Goal: Information Seeking & Learning: Check status

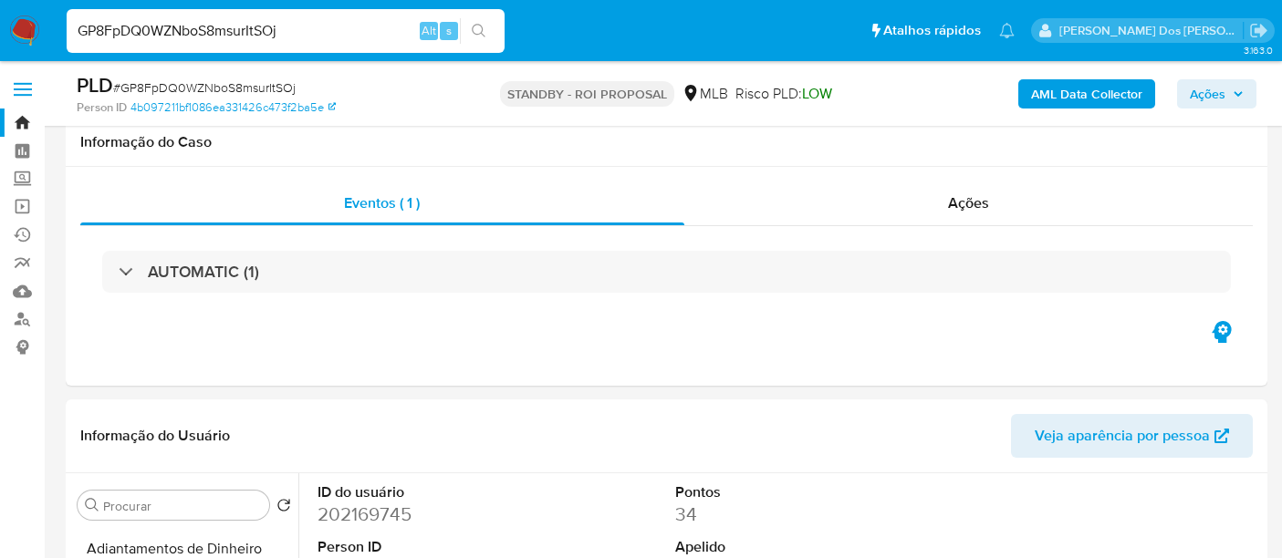
select select "10"
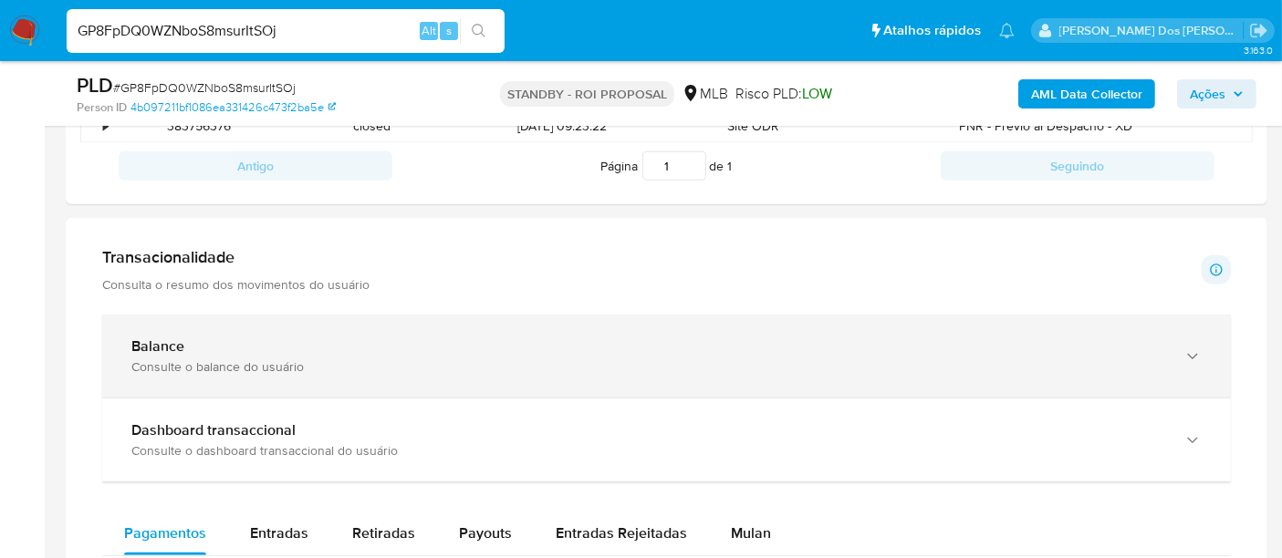
scroll to position [1115, 0]
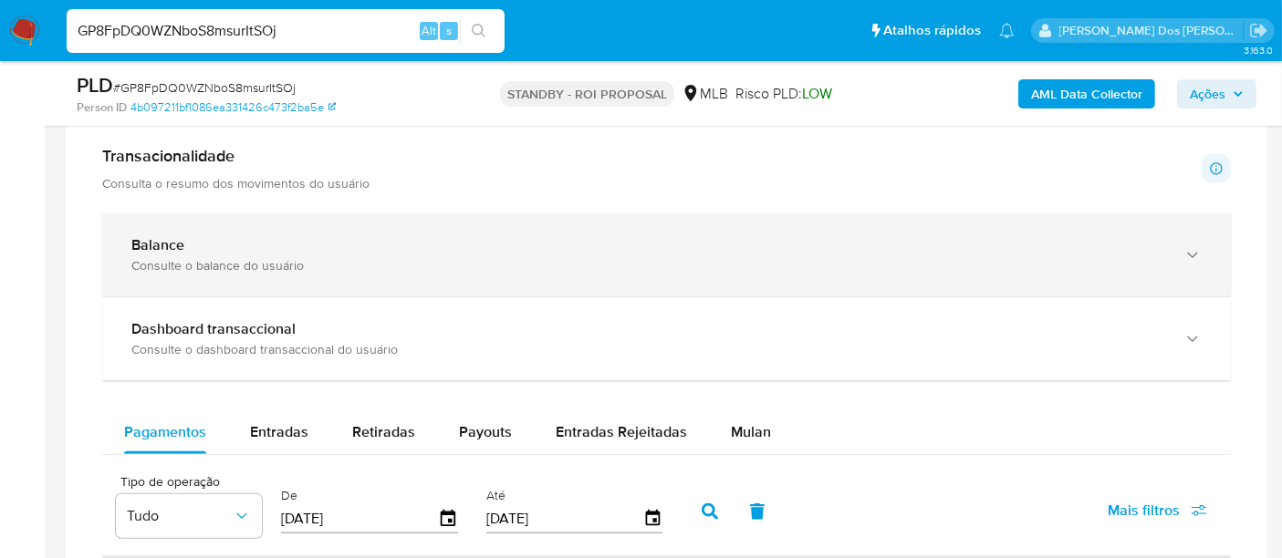
click at [742, 240] on div "Balance" at bounding box center [648, 245] width 1034 height 18
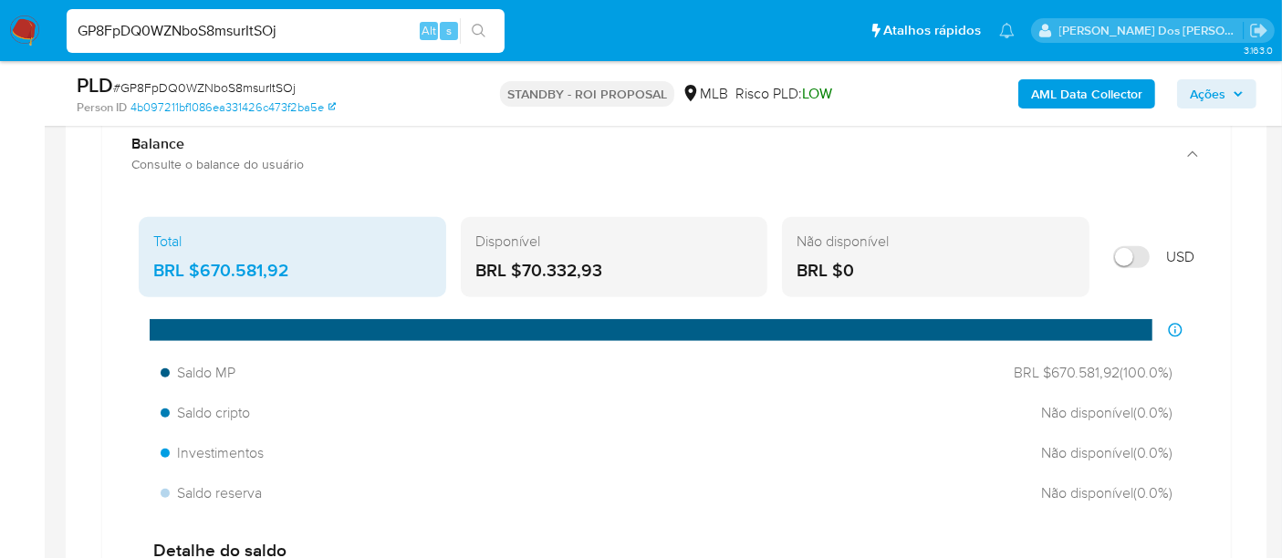
scroll to position [1318, 0]
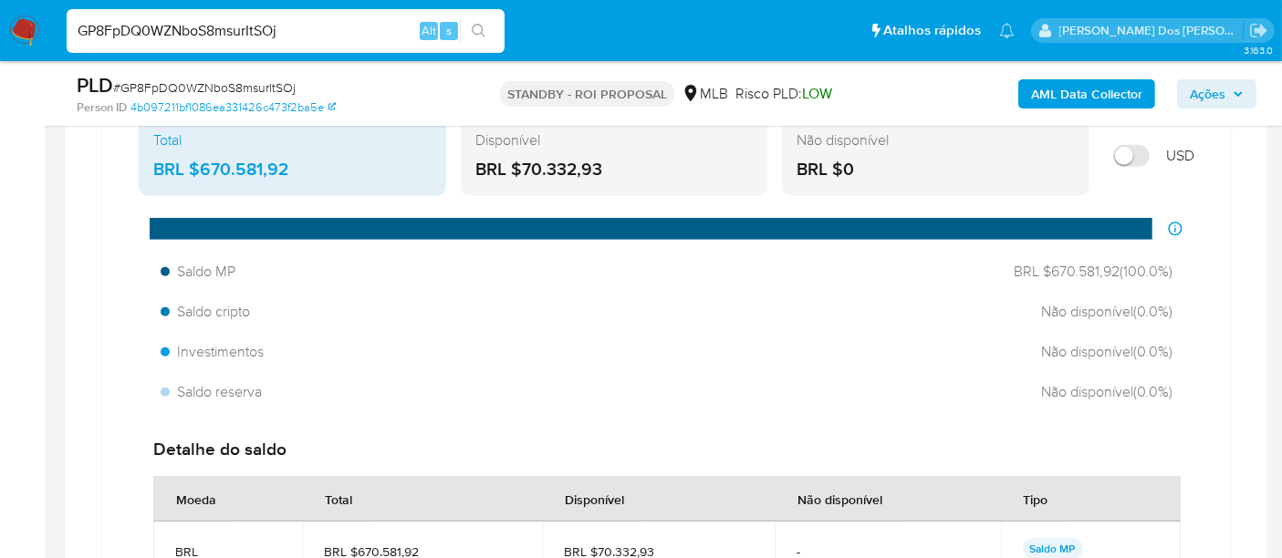
click at [242, 31] on input "GP8FpDQ0WZNboS8msurItSOj" at bounding box center [286, 31] width 438 height 24
paste input "u7KCBVXN9BeLSip3Ri1JSY78"
type input "u7KCBVXN9BeLSip3Ri1JSY78"
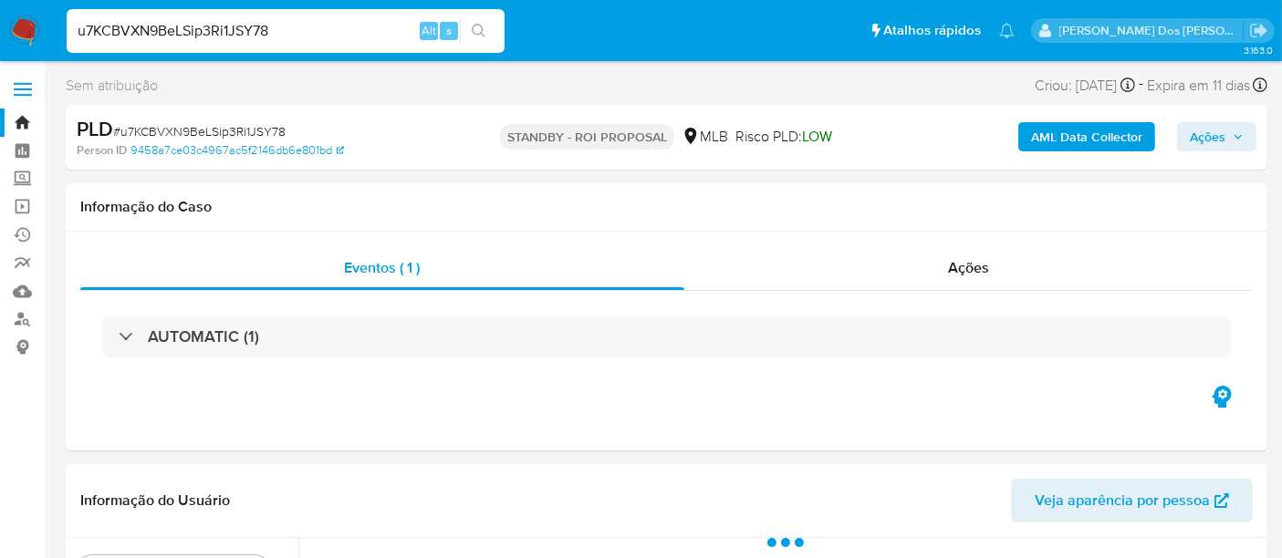
scroll to position [304, 0]
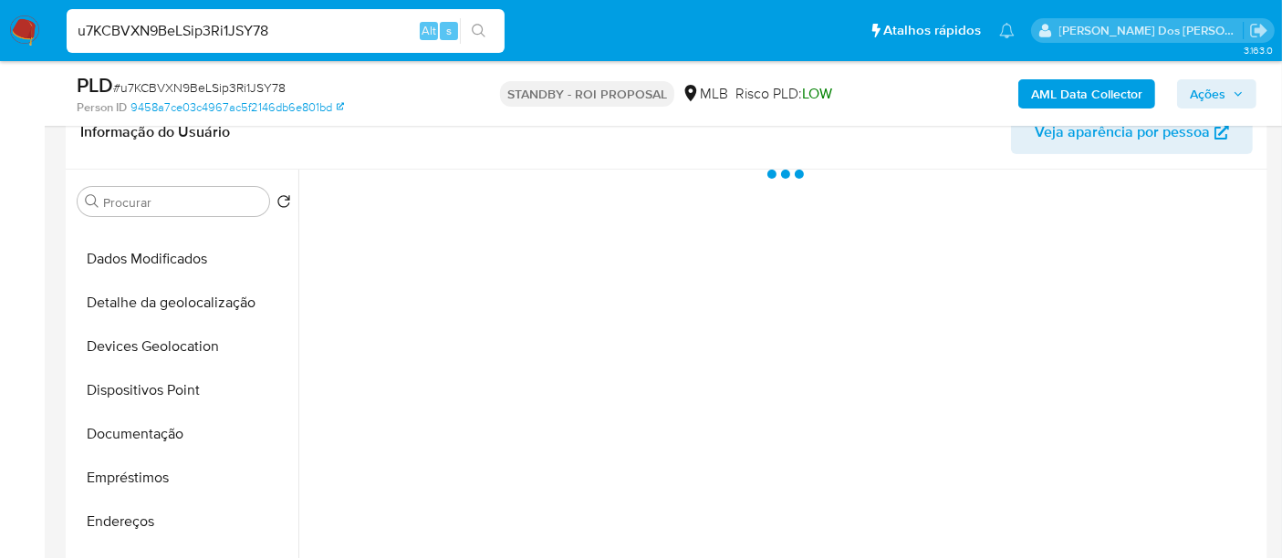
select select "10"
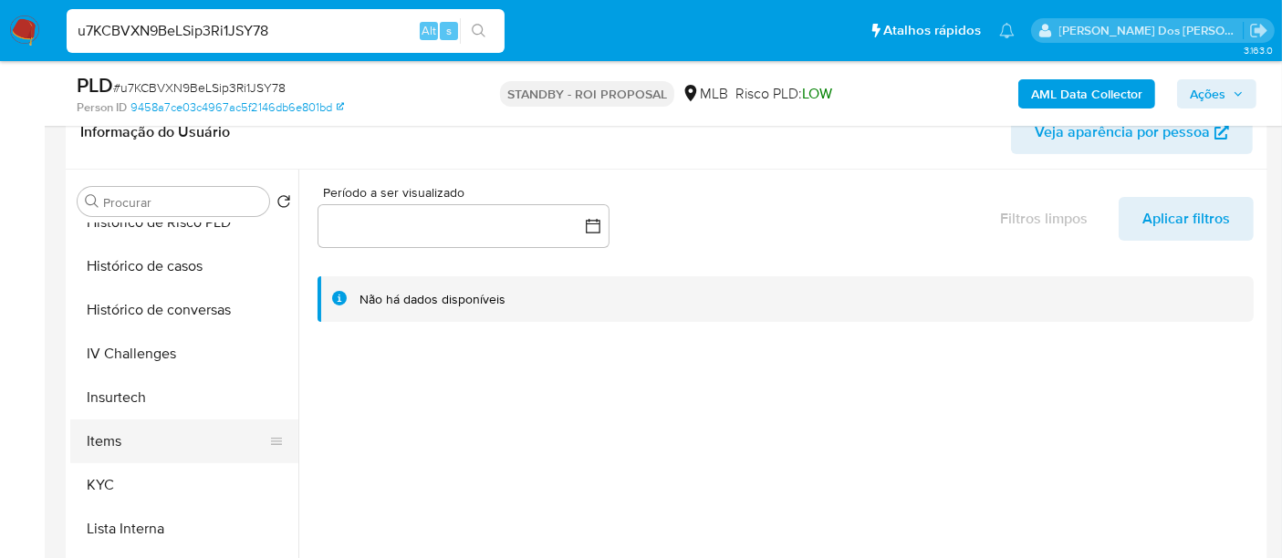
scroll to position [709, 0]
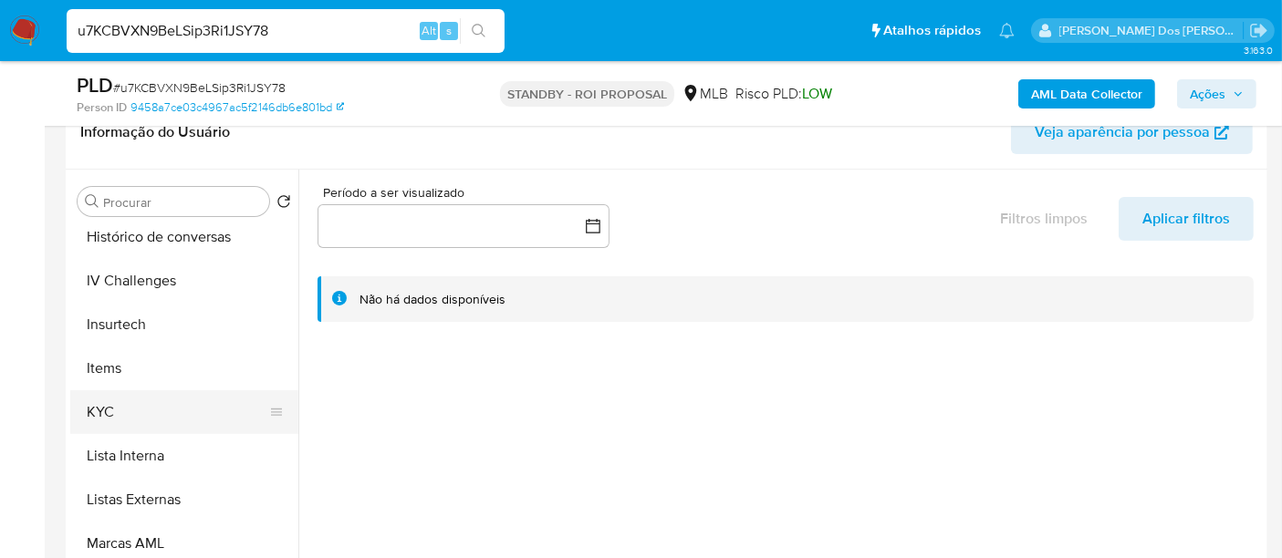
click at [112, 402] on button "KYC" at bounding box center [177, 413] width 214 height 44
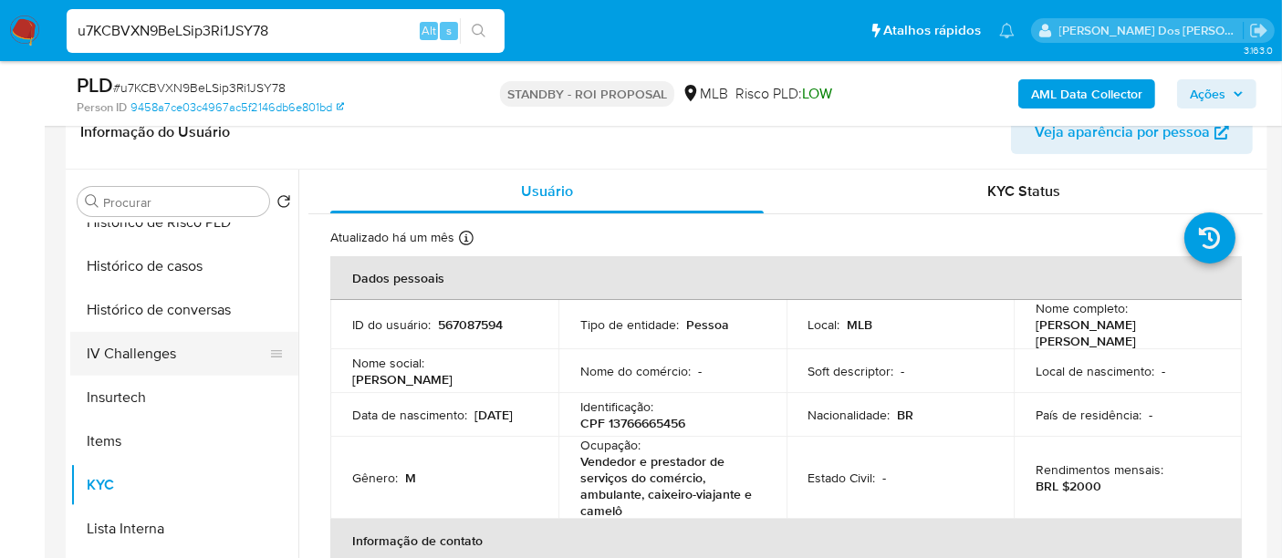
scroll to position [607, 0]
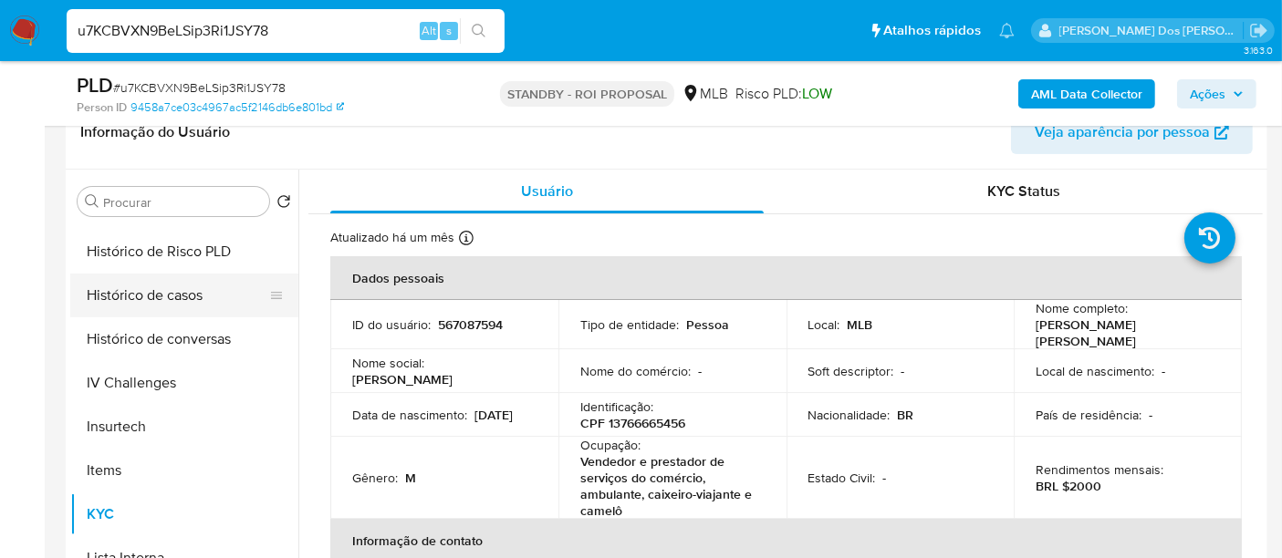
click at [147, 298] on button "Histórico de casos" at bounding box center [177, 296] width 214 height 44
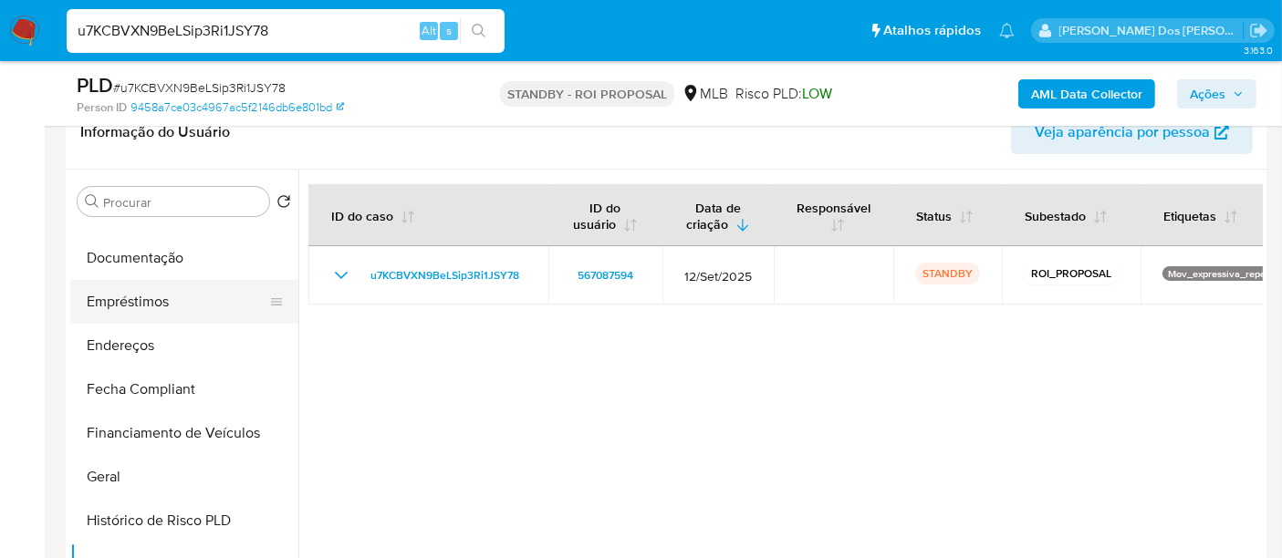
scroll to position [303, 0]
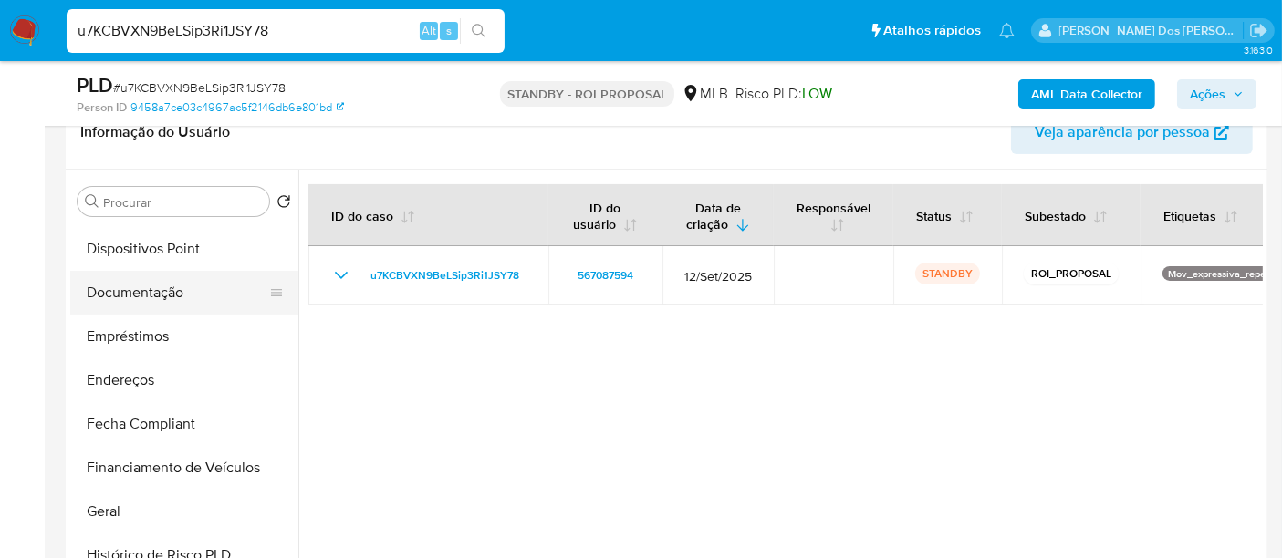
click at [146, 277] on button "Documentação" at bounding box center [177, 293] width 214 height 44
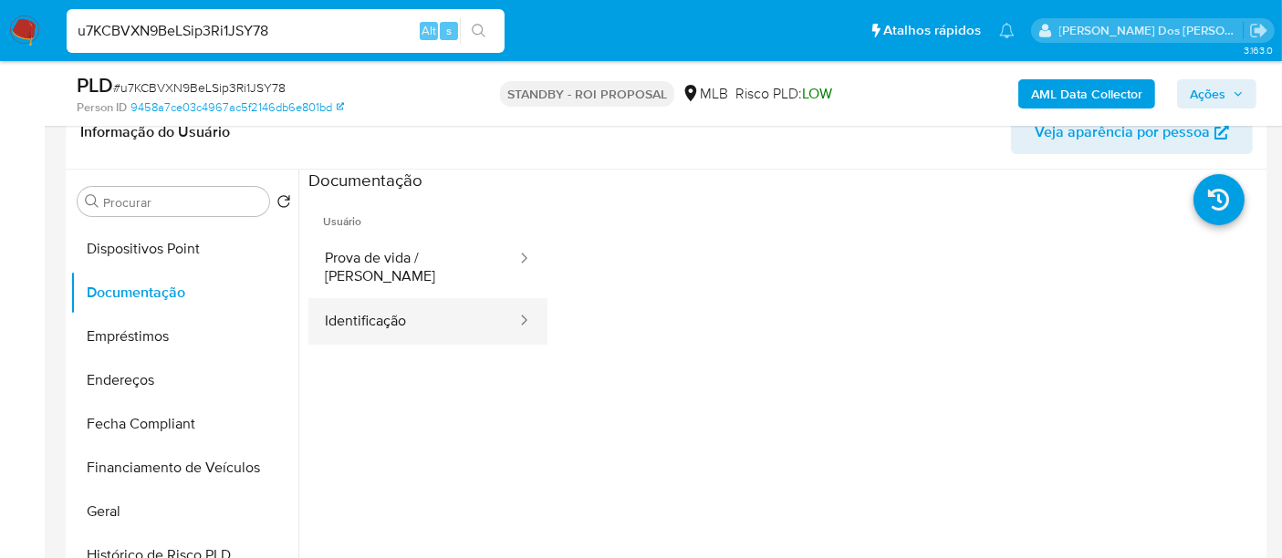
click at [339, 308] on button "Identificação" at bounding box center [413, 321] width 210 height 47
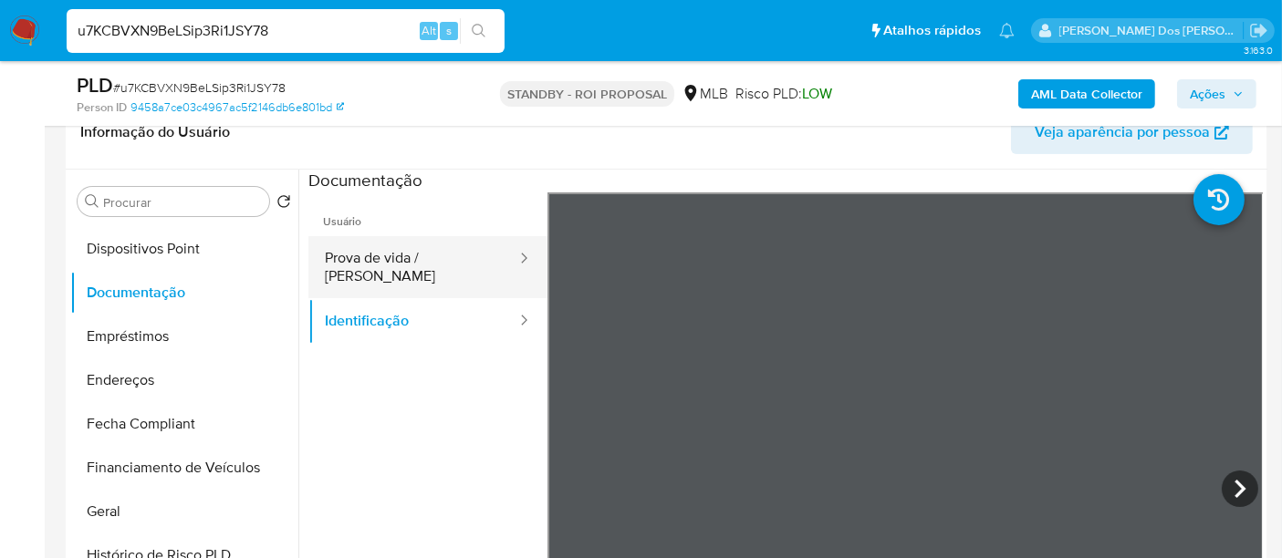
click at [416, 247] on button "Prova de vida / [PERSON_NAME]" at bounding box center [413, 267] width 210 height 62
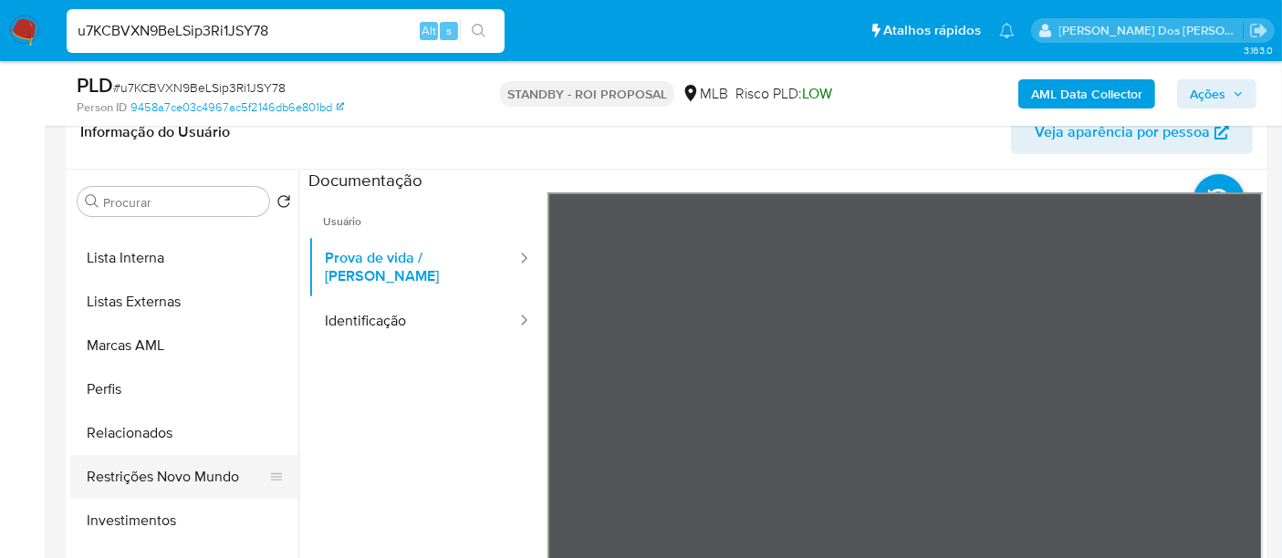
scroll to position [989, 0]
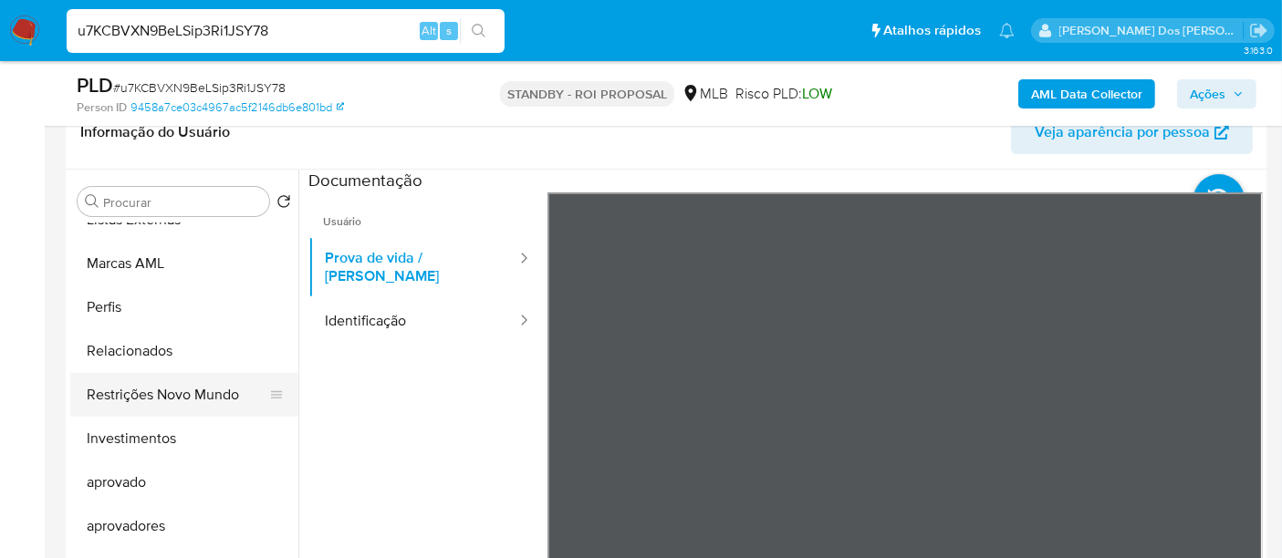
click at [181, 392] on button "Restrições Novo Mundo" at bounding box center [177, 395] width 214 height 44
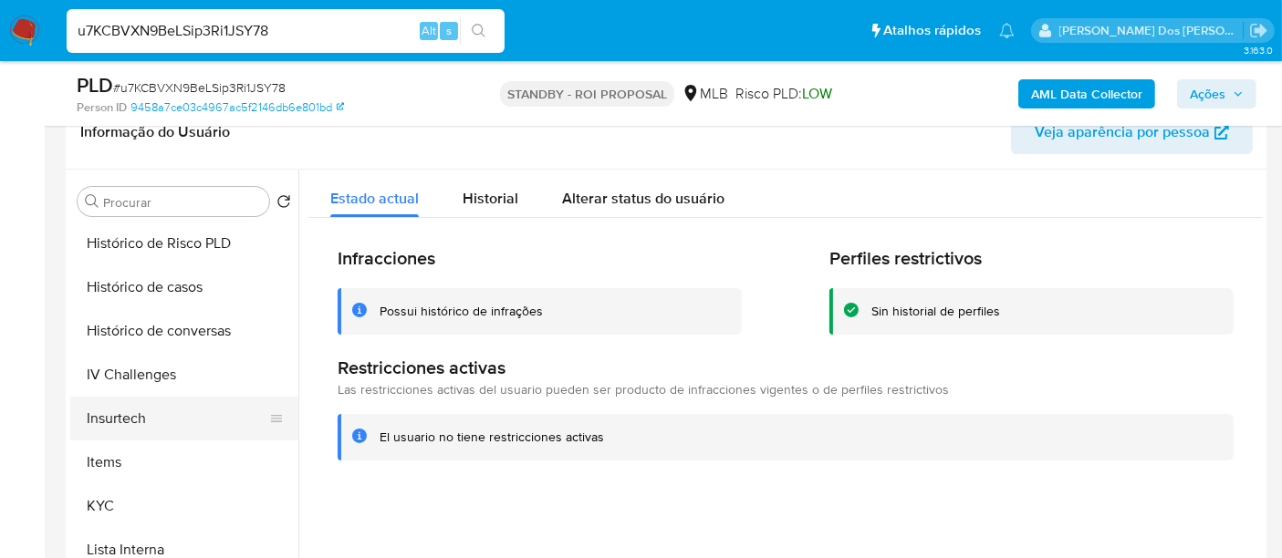
scroll to position [584, 0]
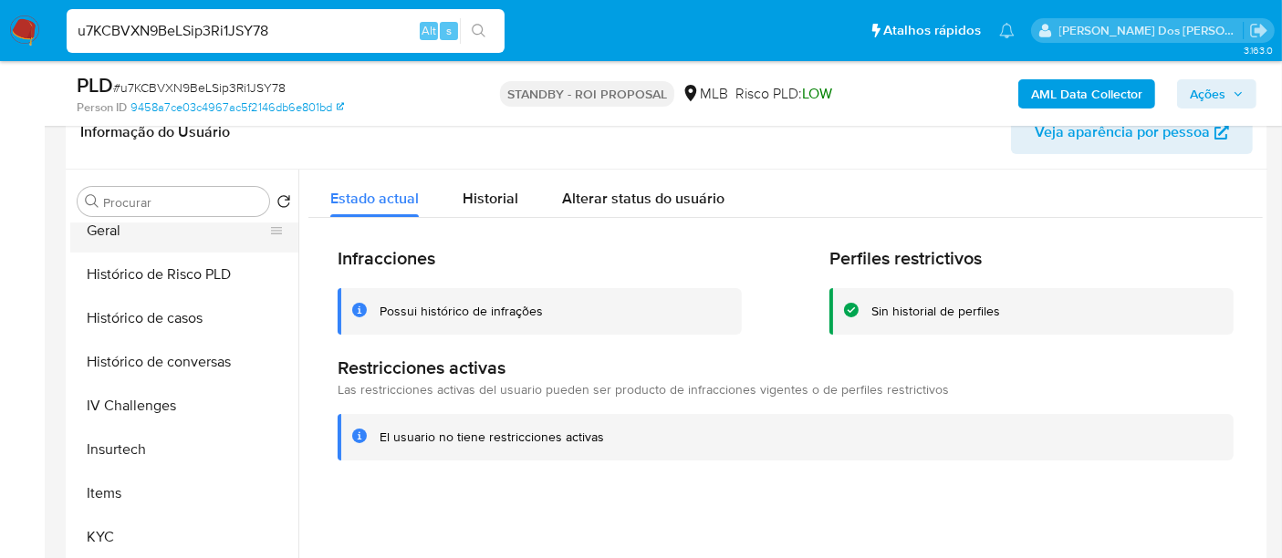
click at [111, 243] on button "Geral" at bounding box center [177, 231] width 214 height 44
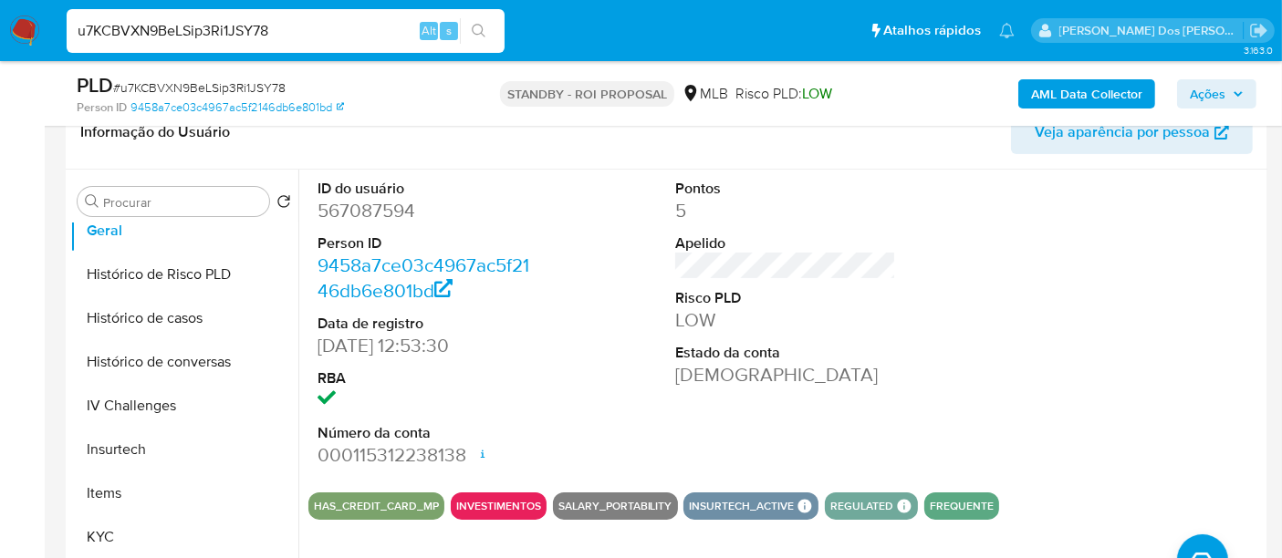
click at [328, 32] on input "u7KCBVXN9BeLSip3Ri1JSY78" at bounding box center [286, 31] width 438 height 24
paste input "7VWw108PtQTkZBfxevwj6sJA"
type input "7VWw108PtQTkZBfxevwj6sJA"
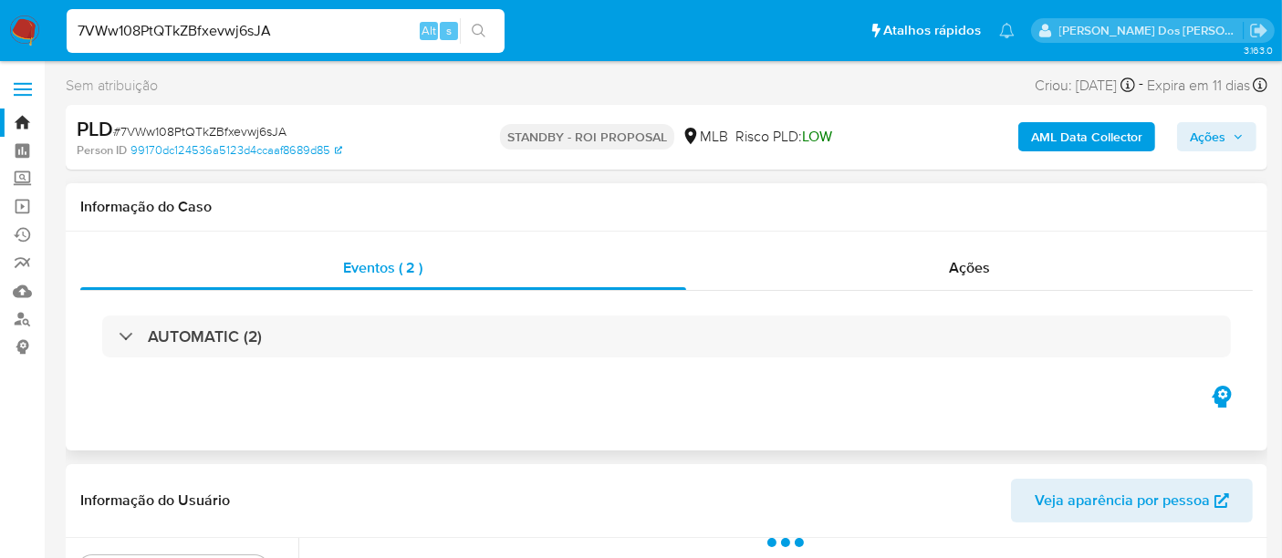
scroll to position [405, 0]
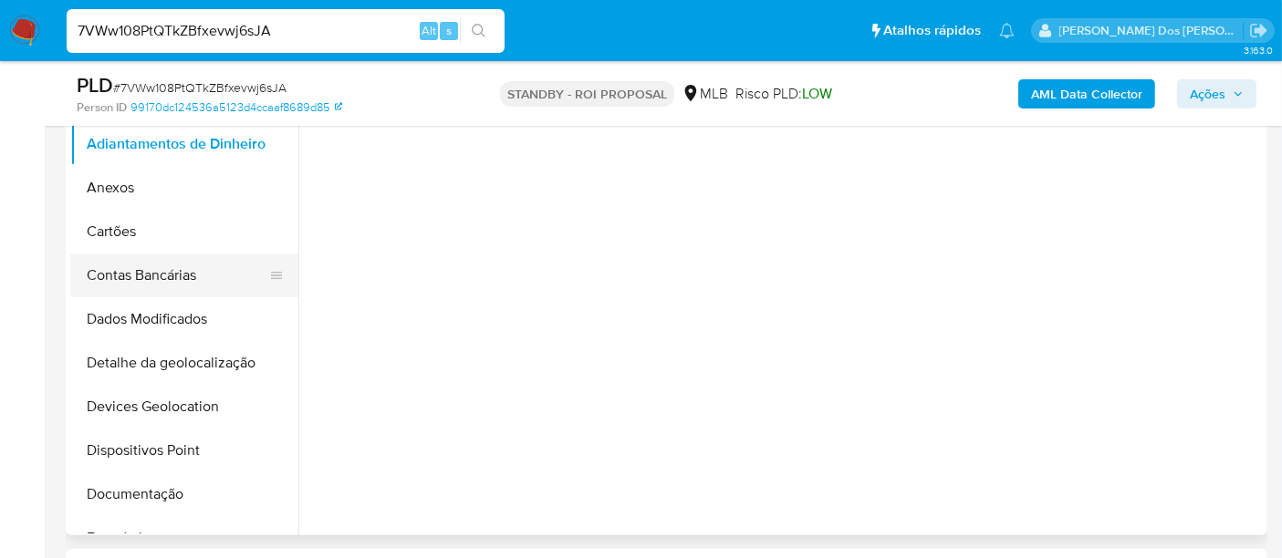
select select "10"
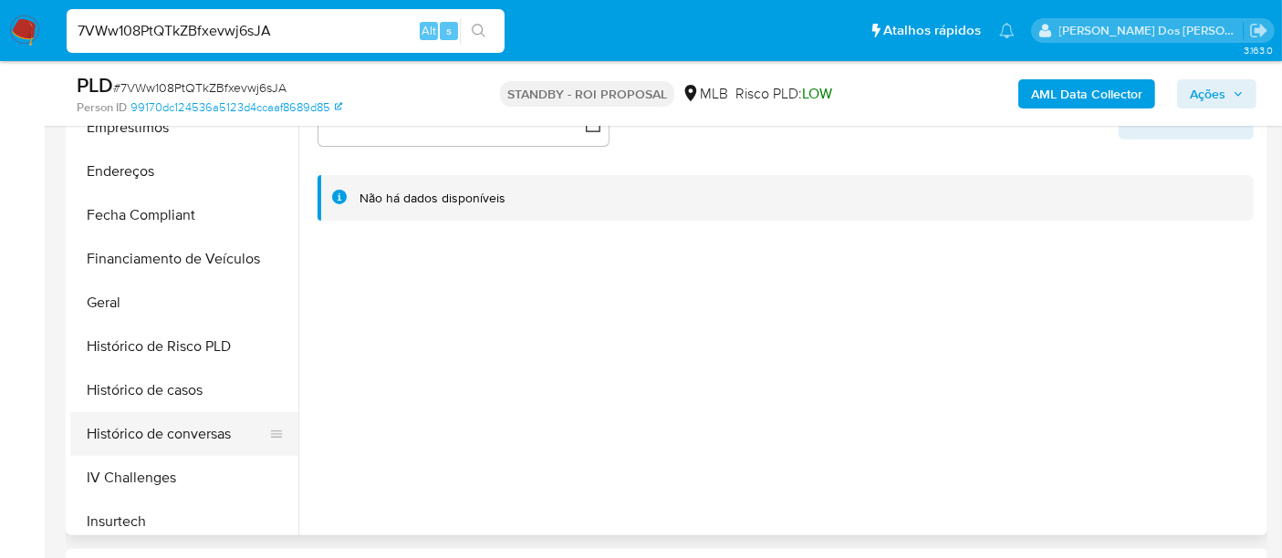
scroll to position [506, 0]
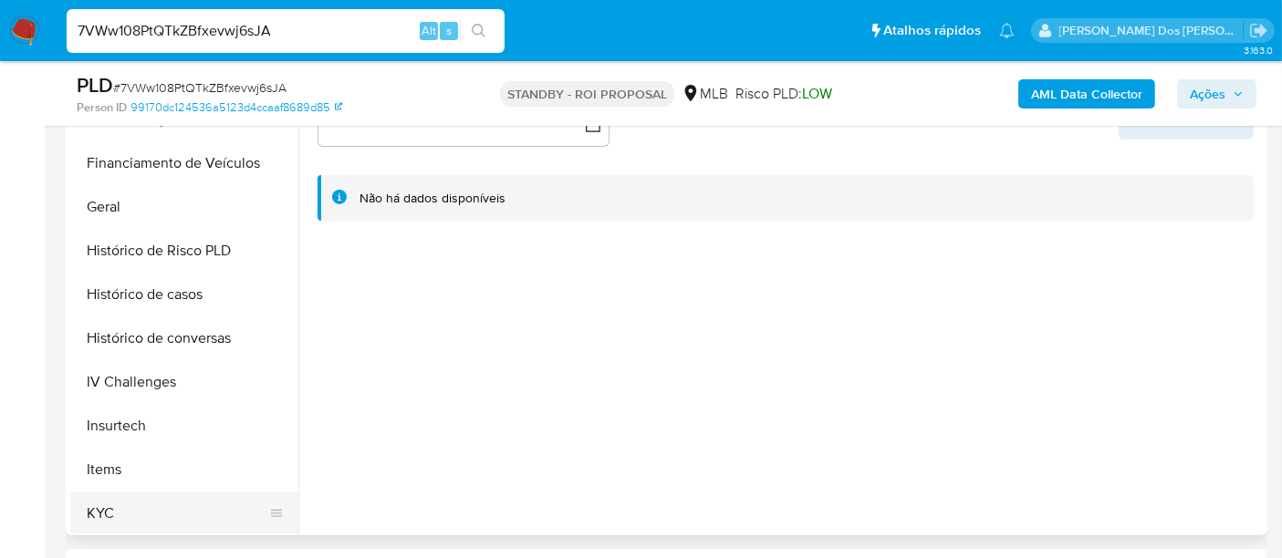
click at [108, 500] on button "KYC" at bounding box center [177, 514] width 214 height 44
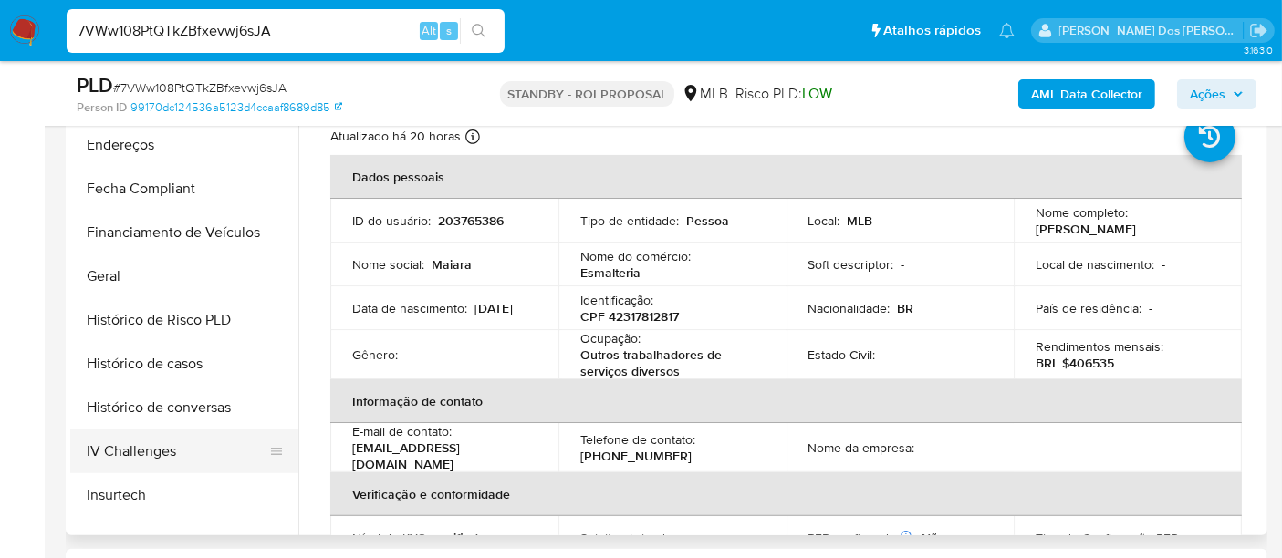
scroll to position [405, 0]
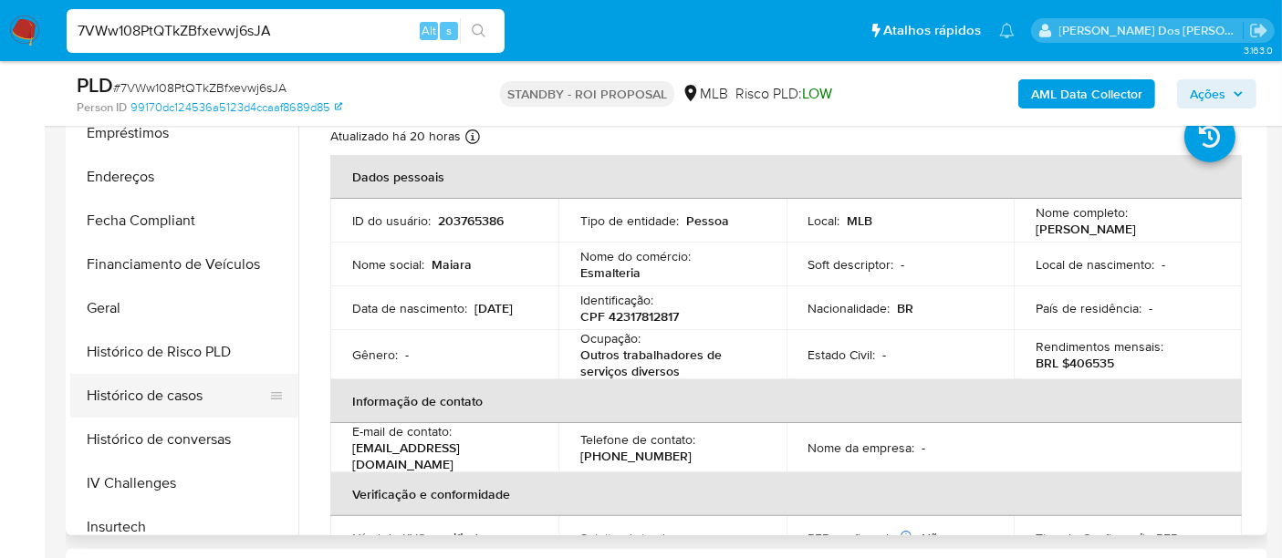
click at [182, 396] on button "Histórico de casos" at bounding box center [177, 396] width 214 height 44
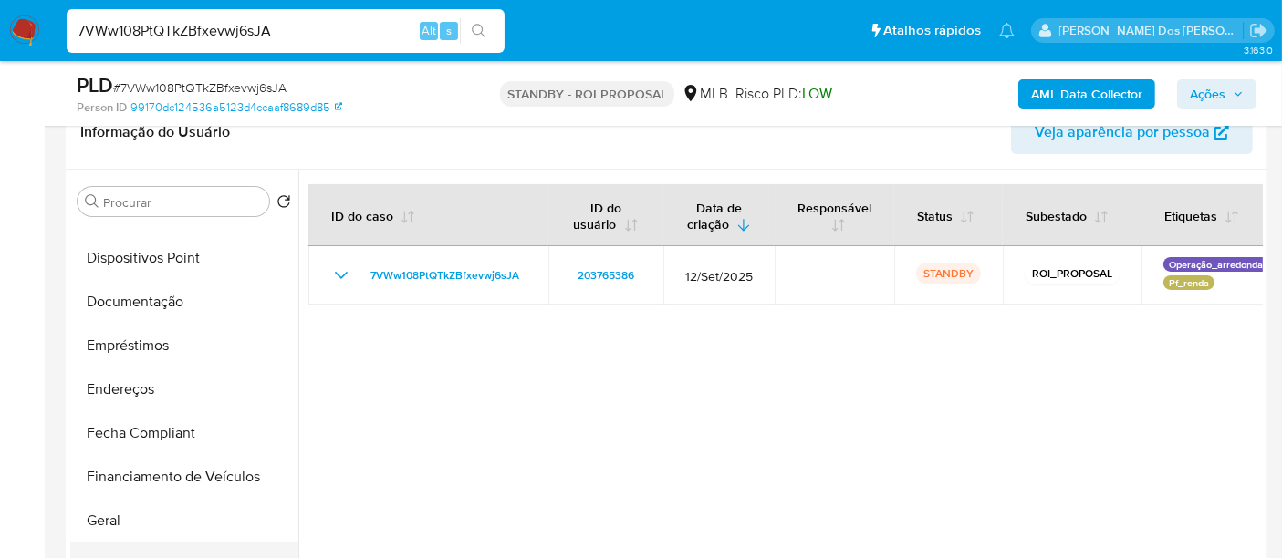
scroll to position [101, 0]
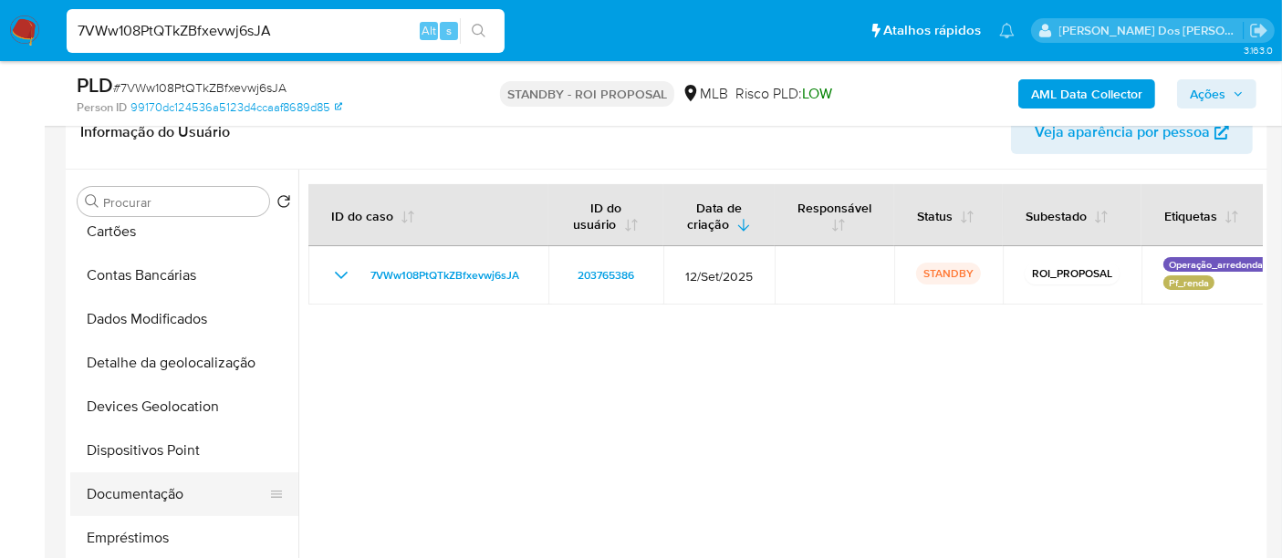
click at [146, 484] on button "Documentação" at bounding box center [177, 495] width 214 height 44
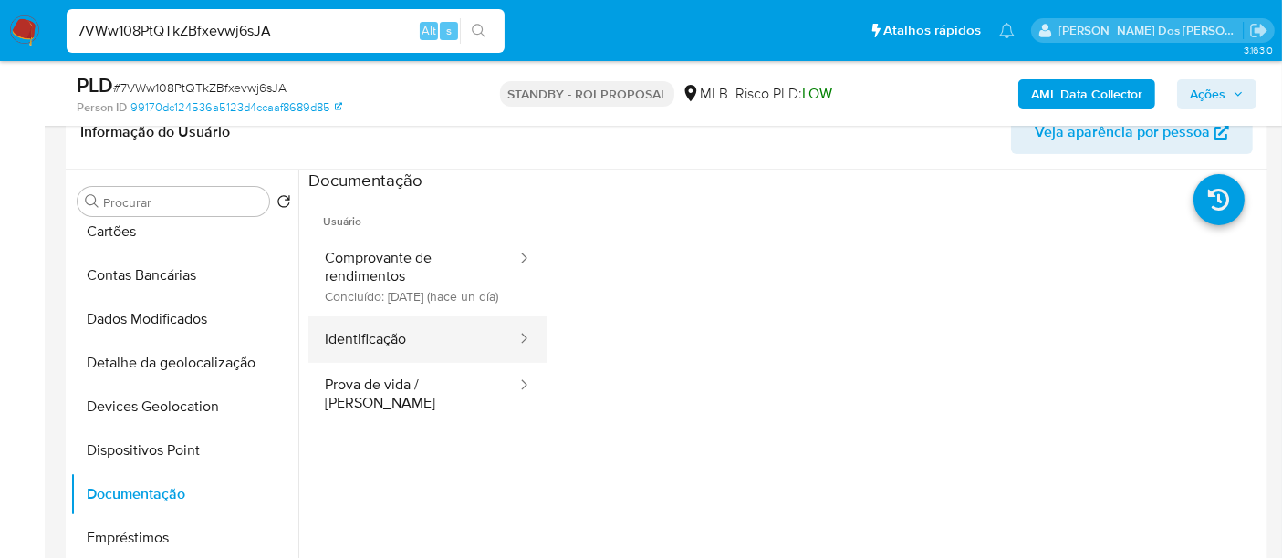
click at [351, 351] on button "Identificação" at bounding box center [413, 340] width 210 height 47
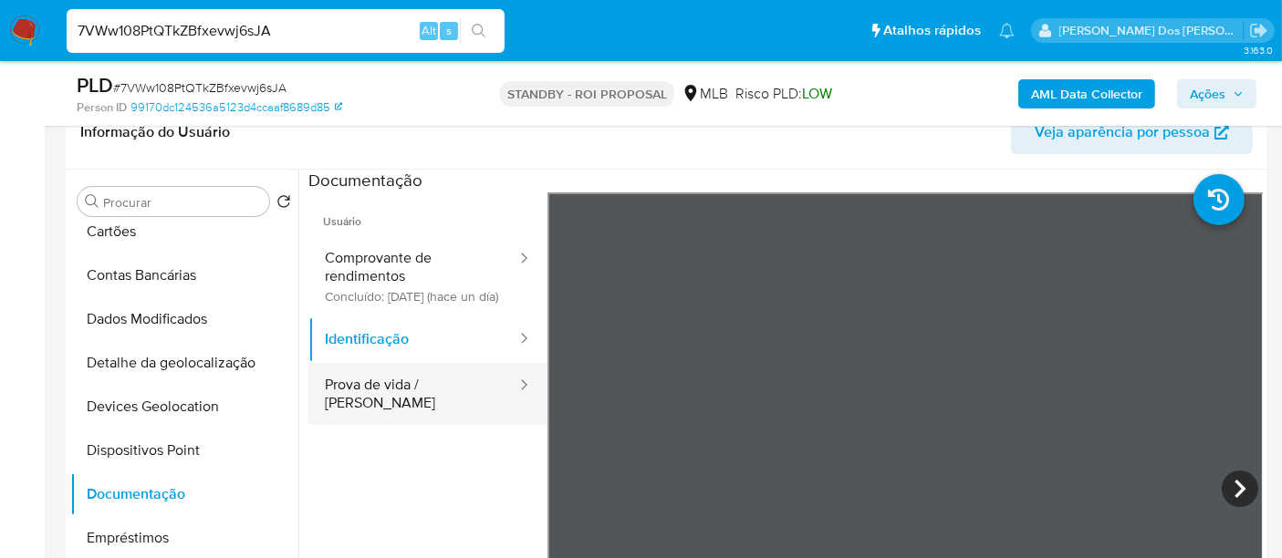
click at [396, 392] on button "Prova de vida / [PERSON_NAME]" at bounding box center [413, 394] width 210 height 62
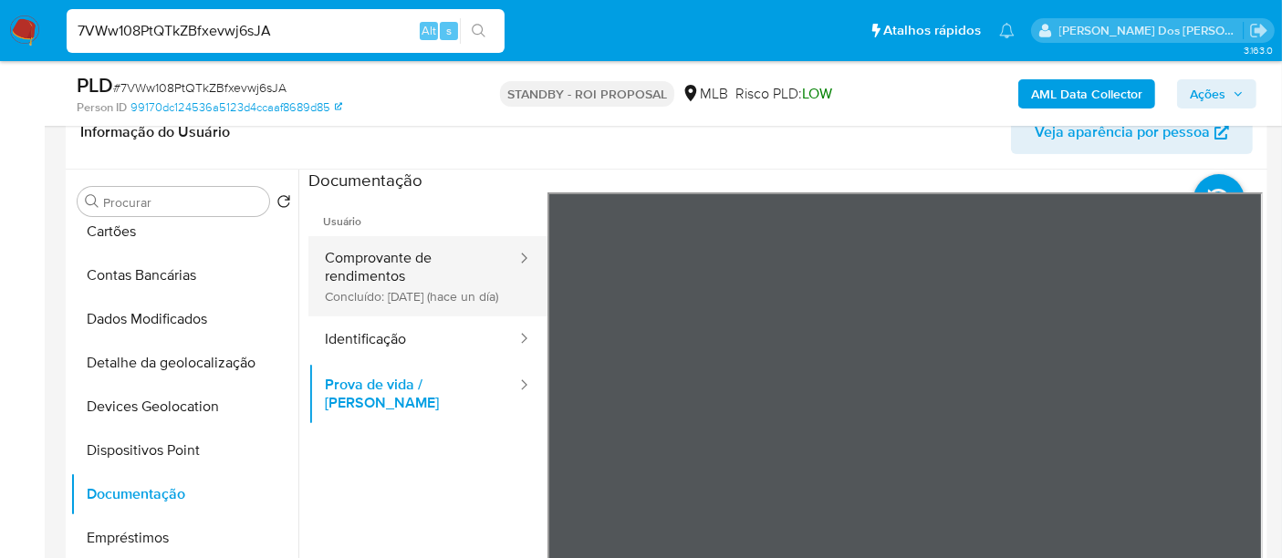
click at [344, 262] on button "Comprovante de rendimentos Concluído: [DATE] (hace un día)" at bounding box center [413, 276] width 210 height 80
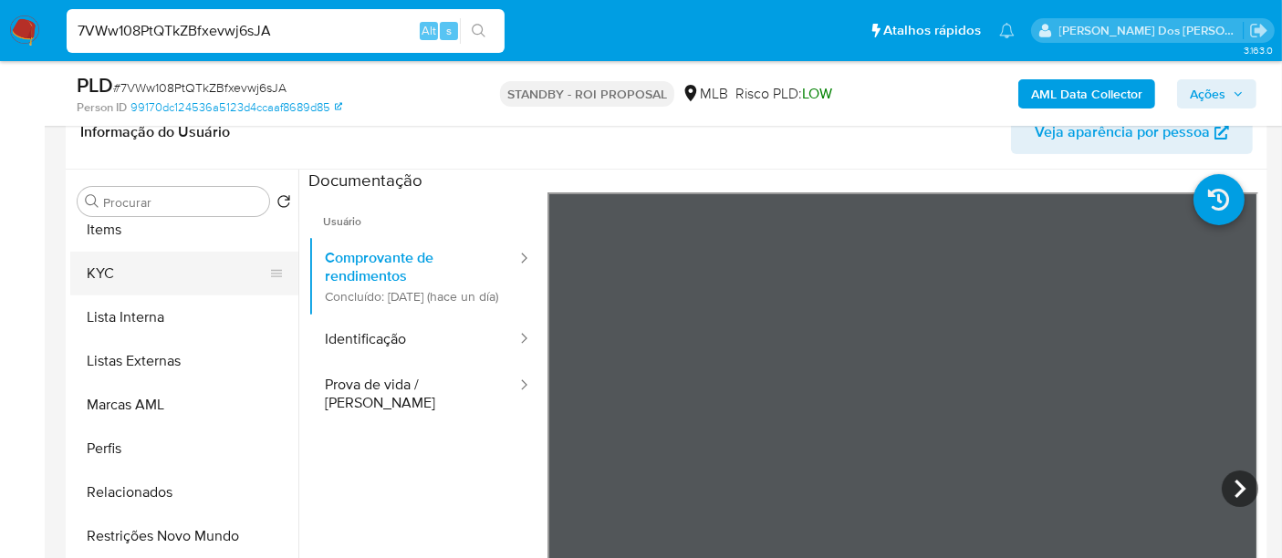
scroll to position [912, 0]
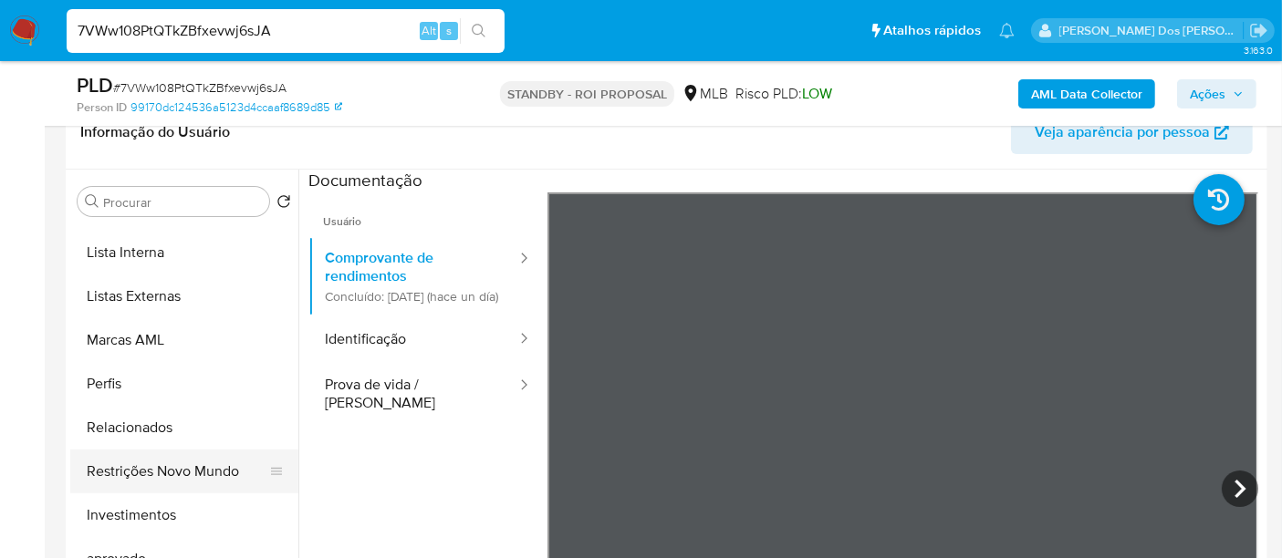
click at [182, 475] on button "Restrições Novo Mundo" at bounding box center [177, 472] width 214 height 44
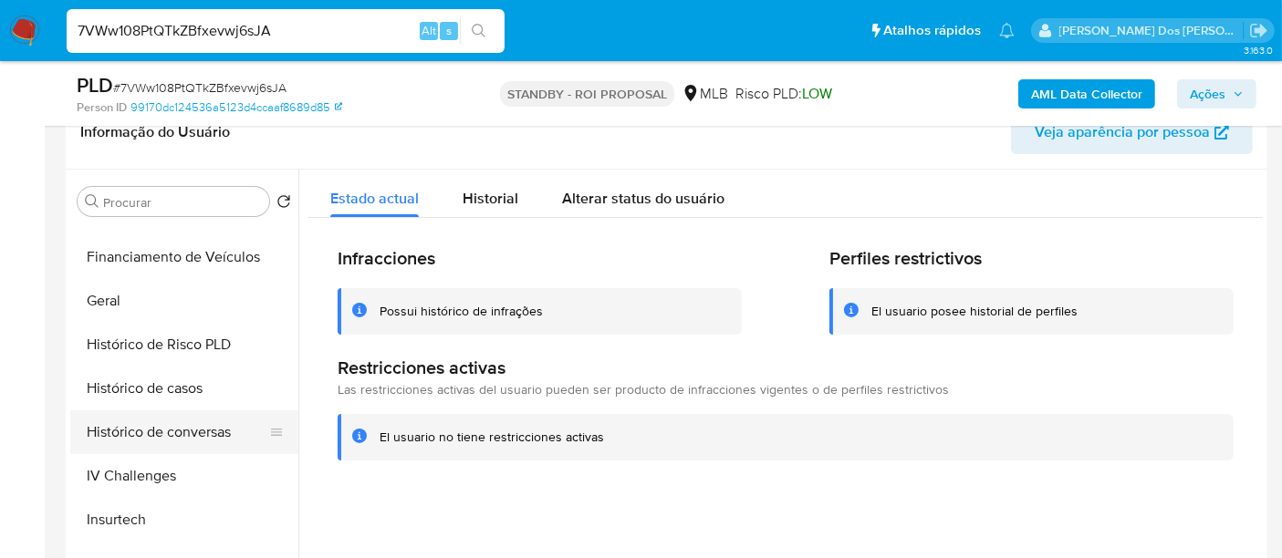
scroll to position [506, 0]
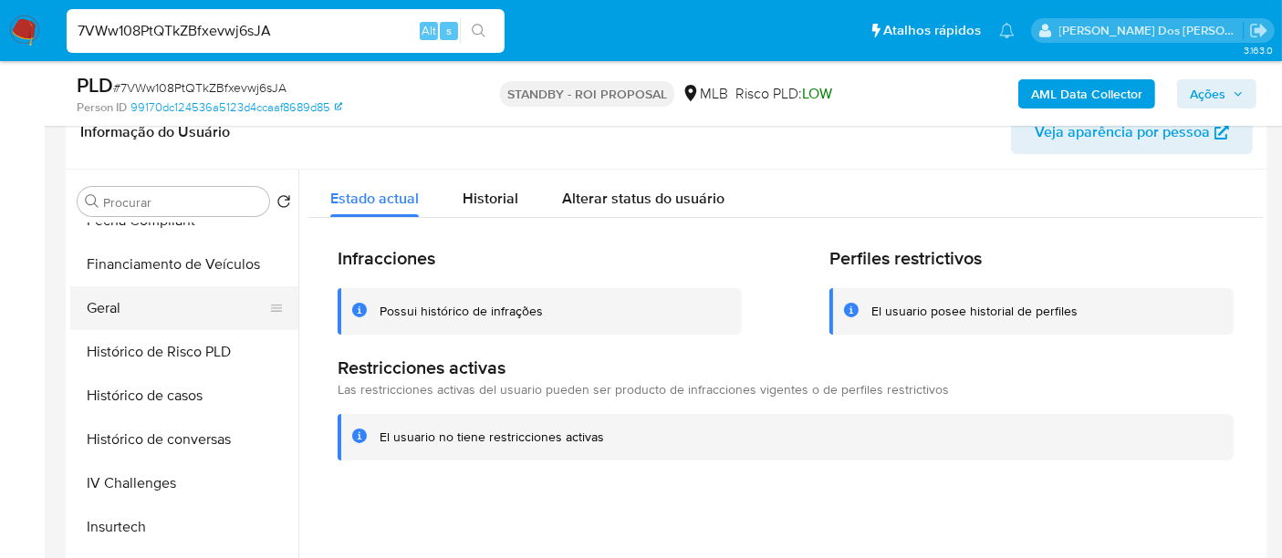
click at [105, 323] on button "Geral" at bounding box center [177, 309] width 214 height 44
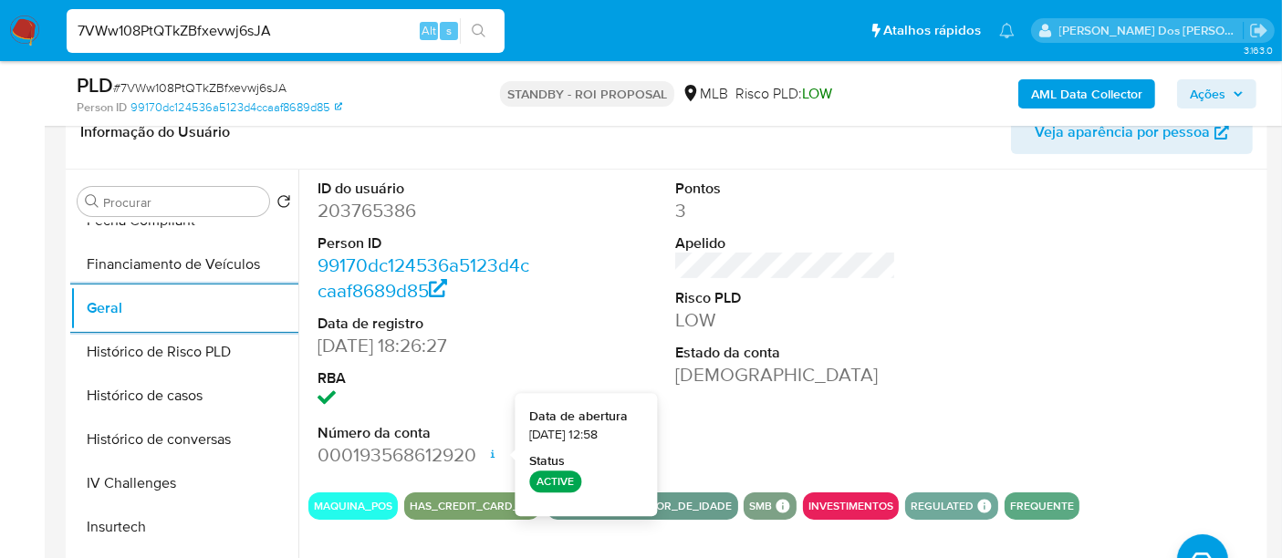
scroll to position [709, 0]
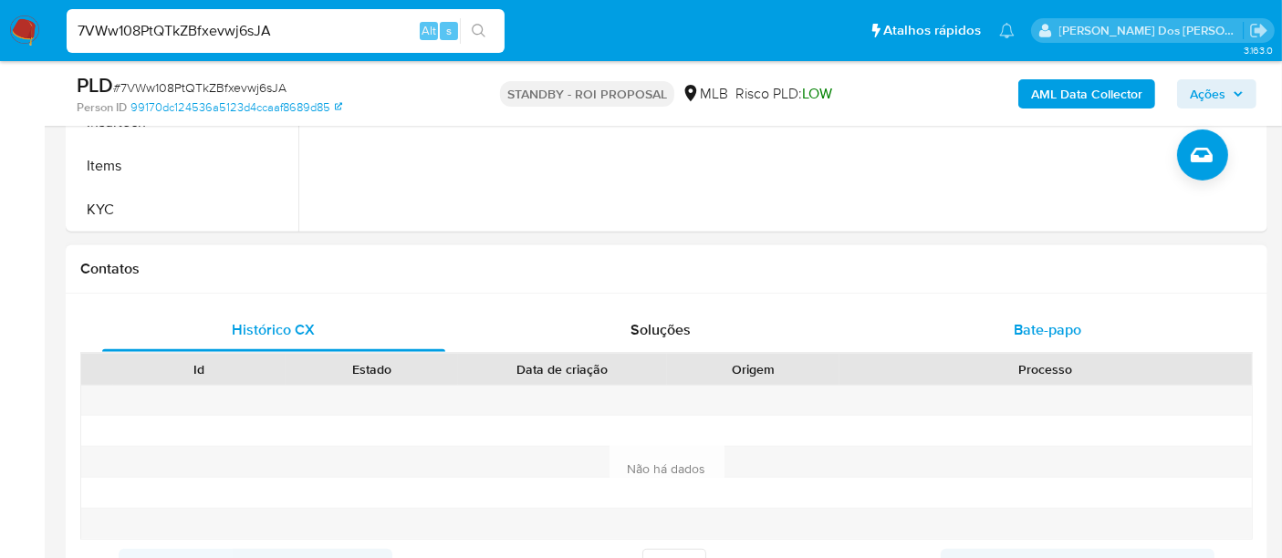
click at [1031, 316] on div "Bate-papo" at bounding box center [1047, 330] width 343 height 44
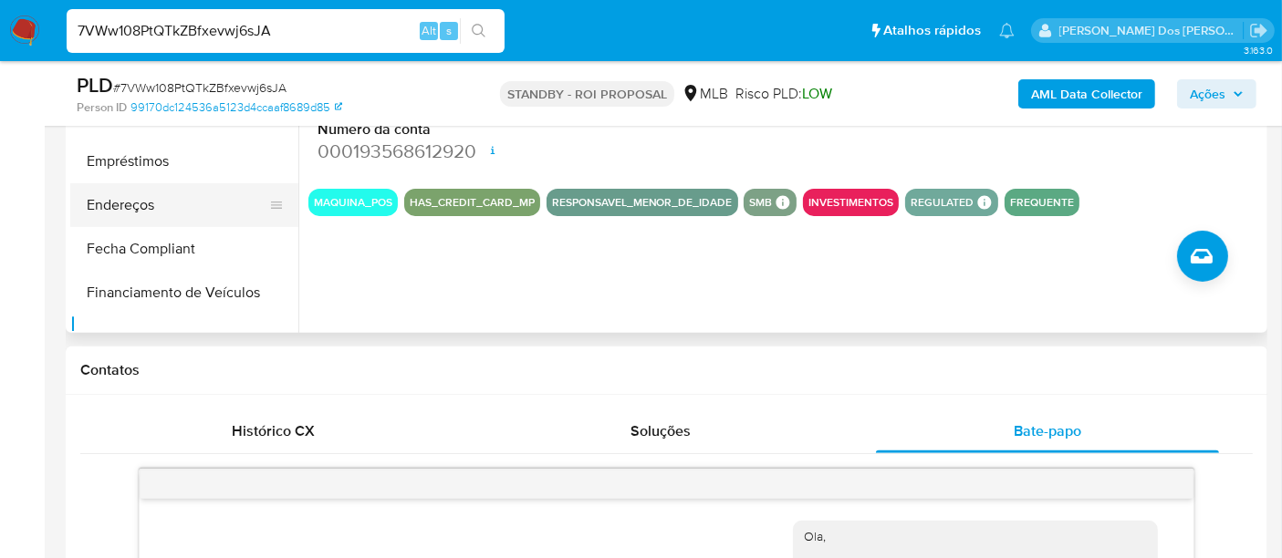
scroll to position [101, 0]
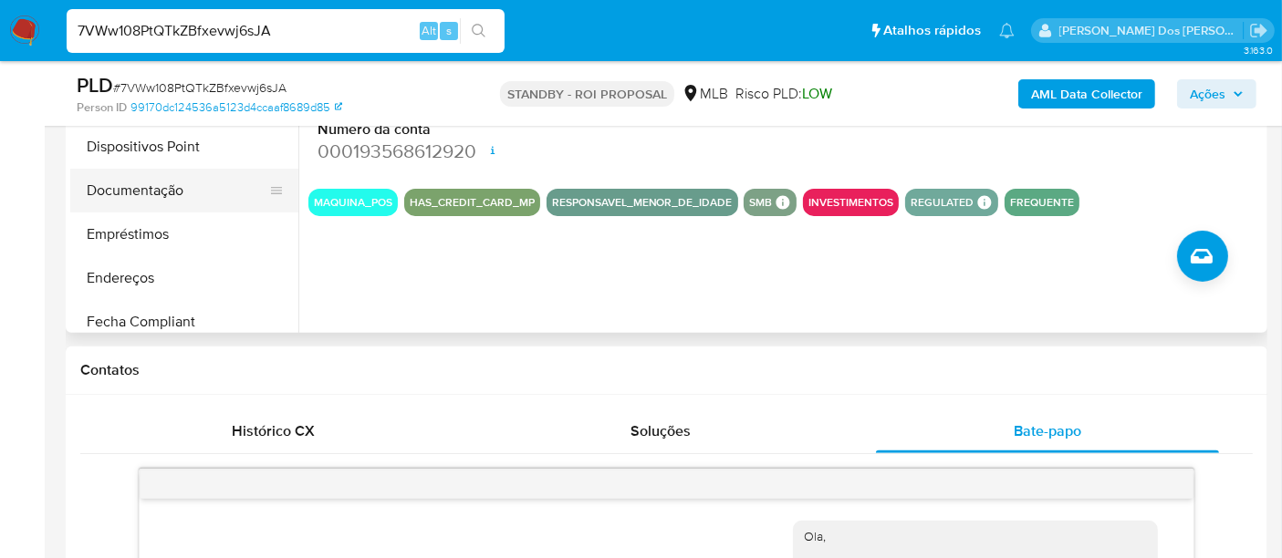
click at [138, 189] on button "Documentação" at bounding box center [177, 191] width 214 height 44
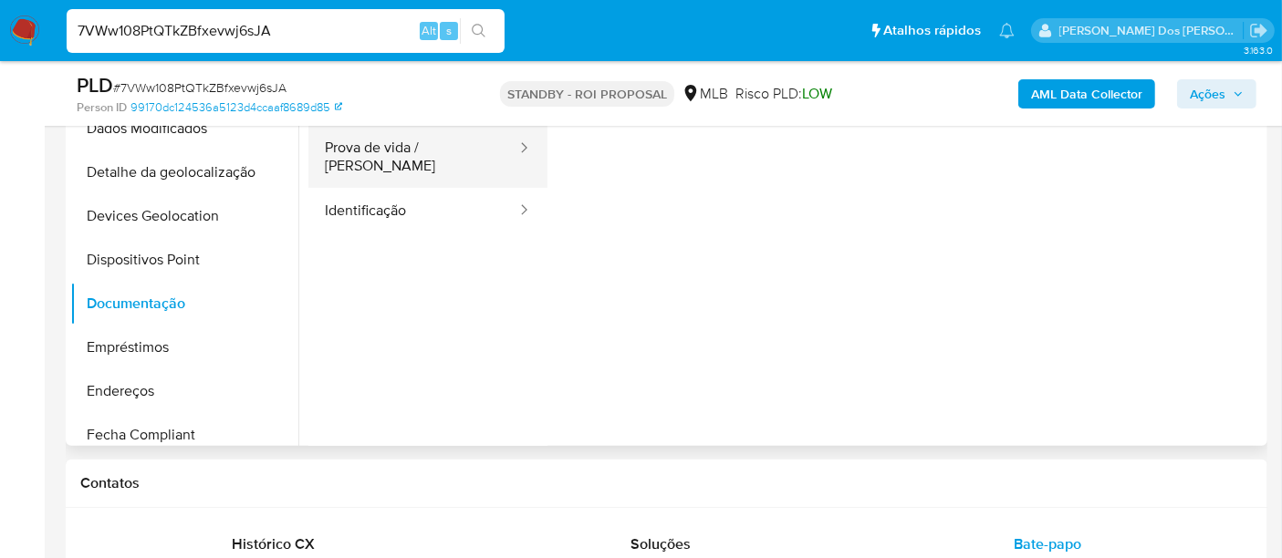
scroll to position [405, 0]
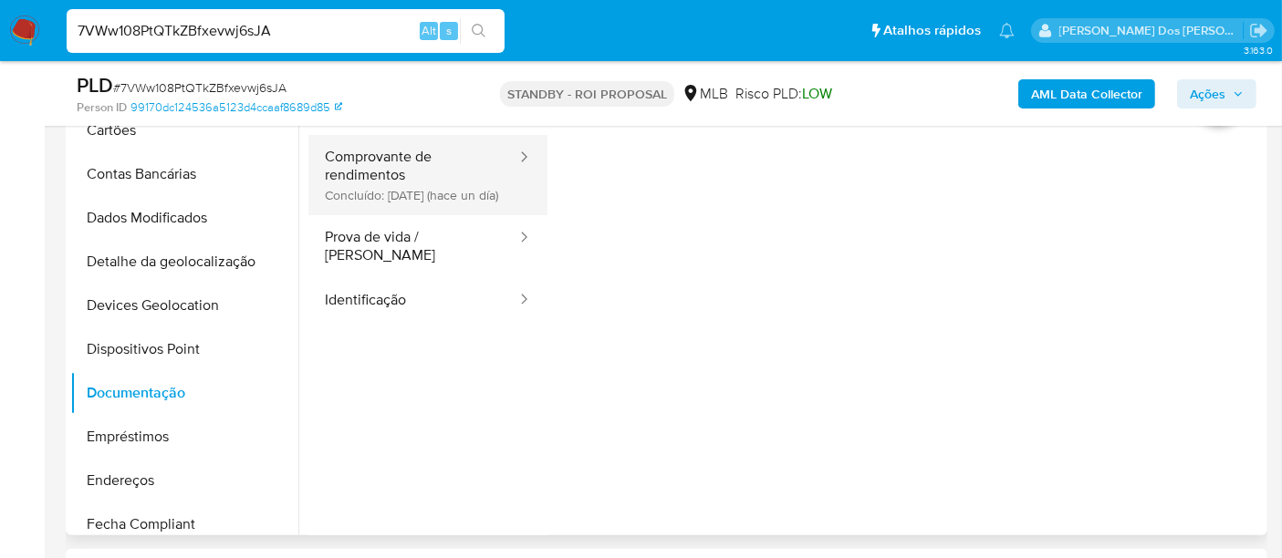
click at [359, 168] on button "Comprovante de rendimentos Concluído: [DATE] (hace un día)" at bounding box center [413, 175] width 210 height 80
